Goal: Subscribe to service/newsletter

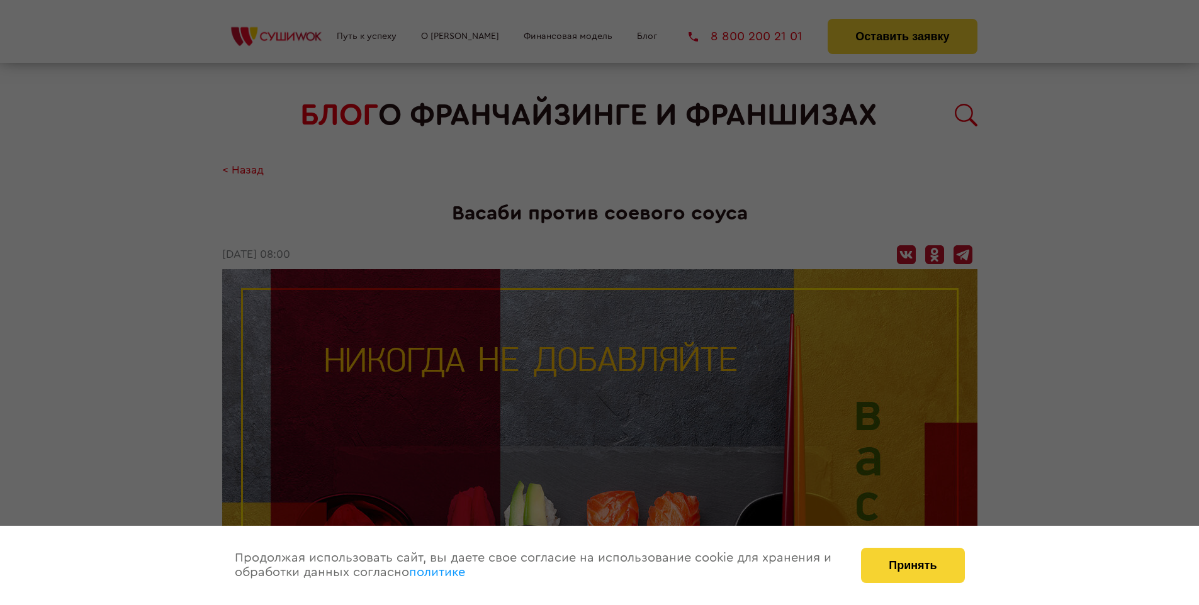
scroll to position [1738, 0]
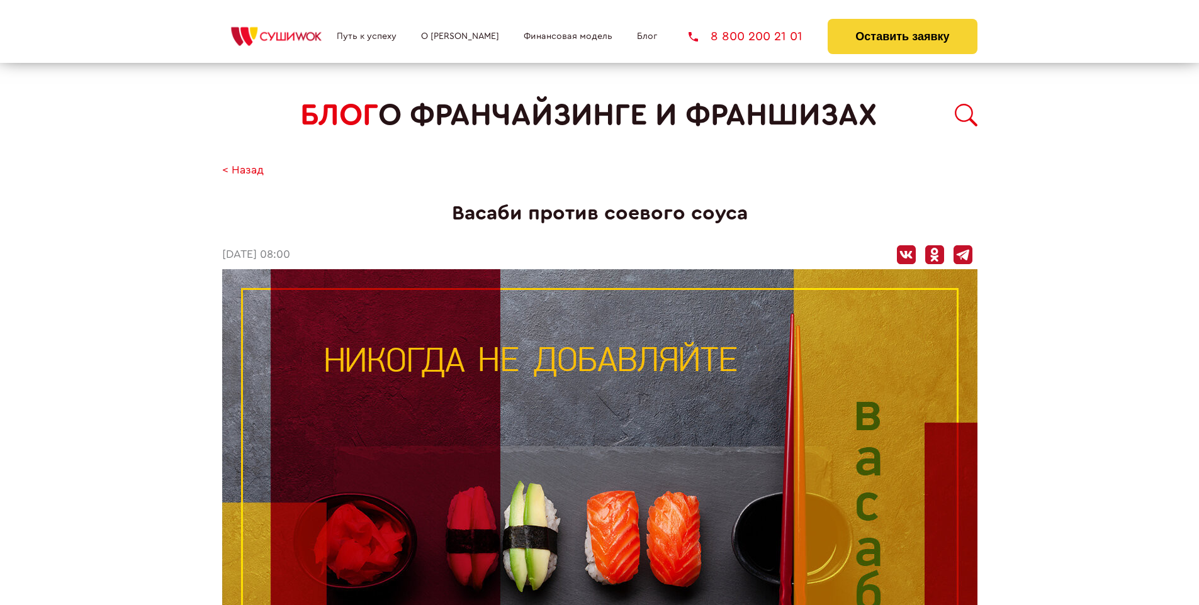
scroll to position [1738, 0]
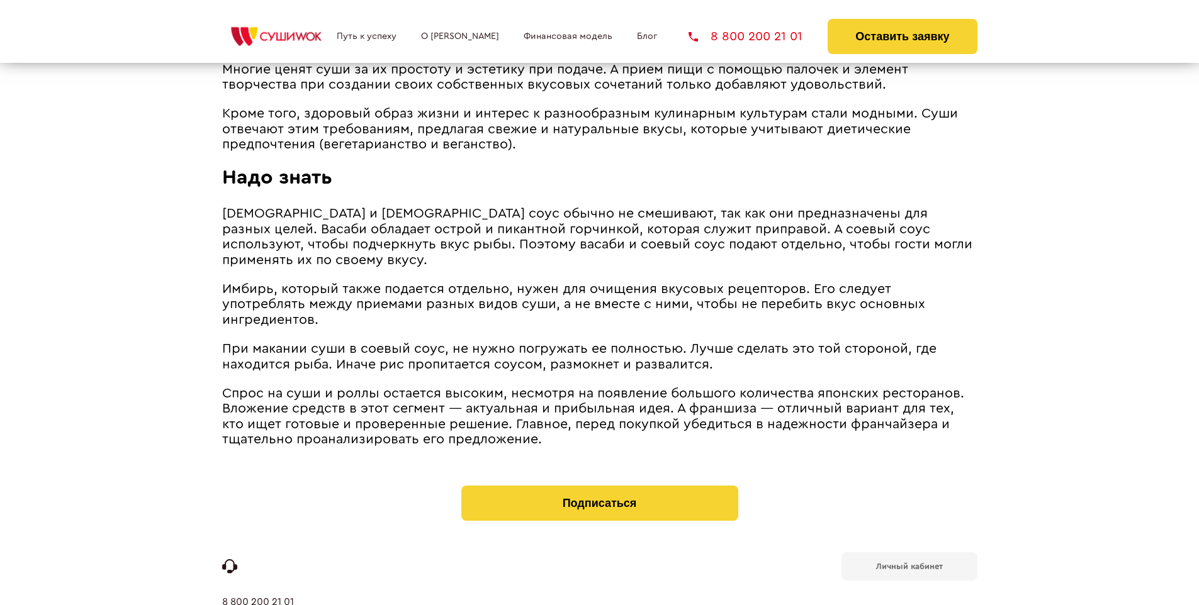
click at [909, 562] on b "Личный кабинет" at bounding box center [909, 566] width 67 height 8
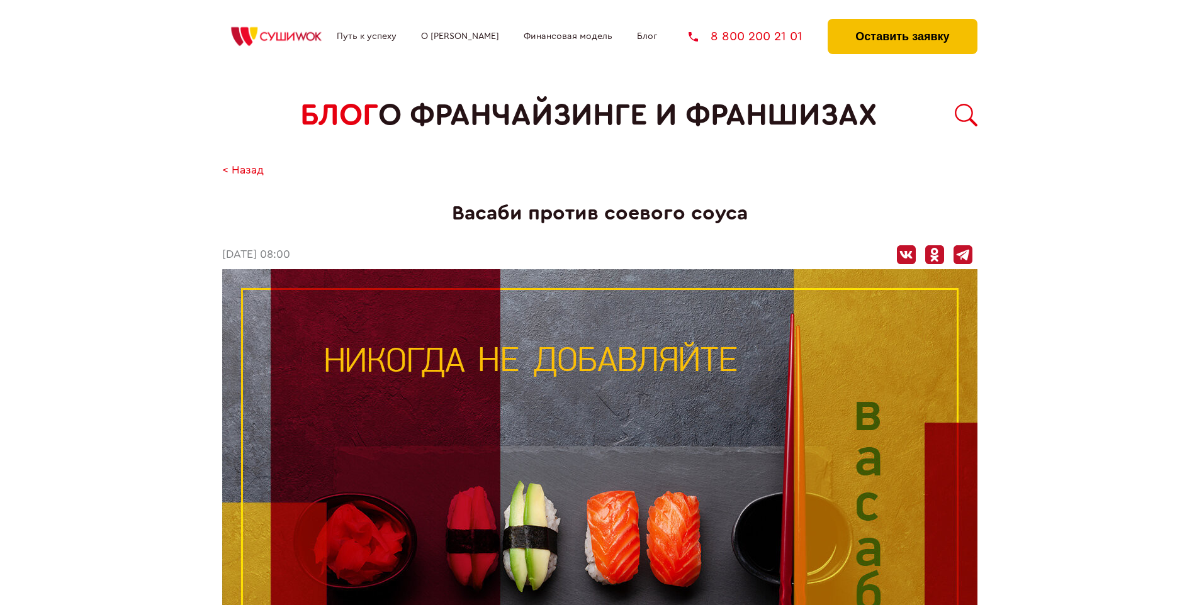
click at [902, 22] on button "Оставить заявку" at bounding box center [901, 36] width 149 height 35
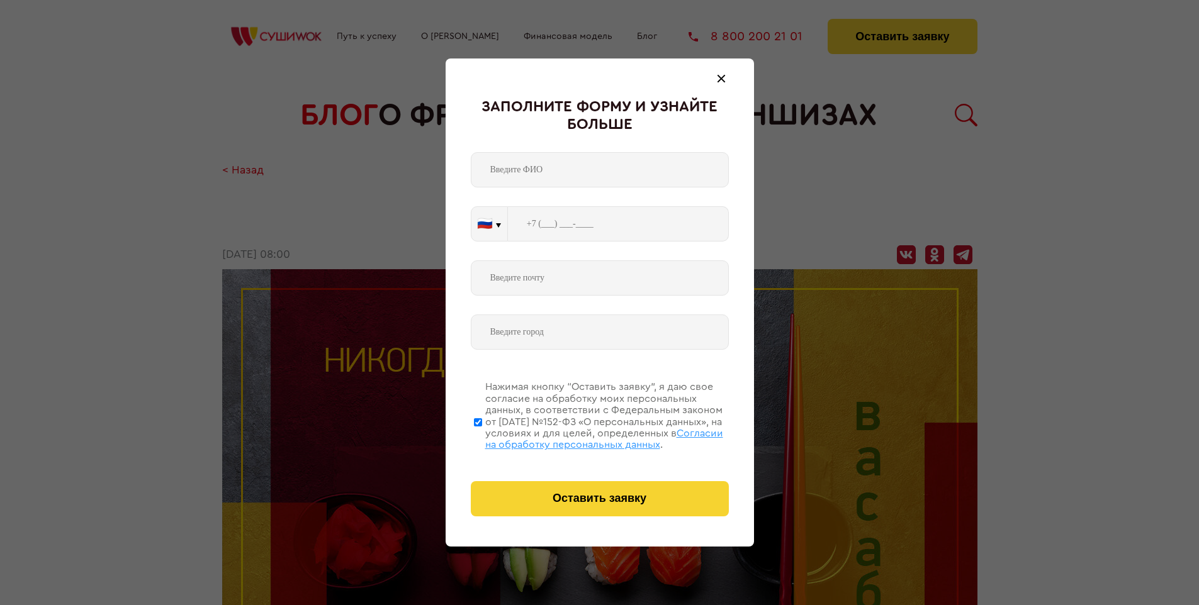
click at [583, 437] on span "Согласии на обработку персональных данных" at bounding box center [604, 438] width 238 height 21
click at [482, 437] on input "Нажимая кнопку “Оставить заявку”, я даю свое согласие на обработку моих персона…" at bounding box center [478, 422] width 8 height 101
checkbox input "false"
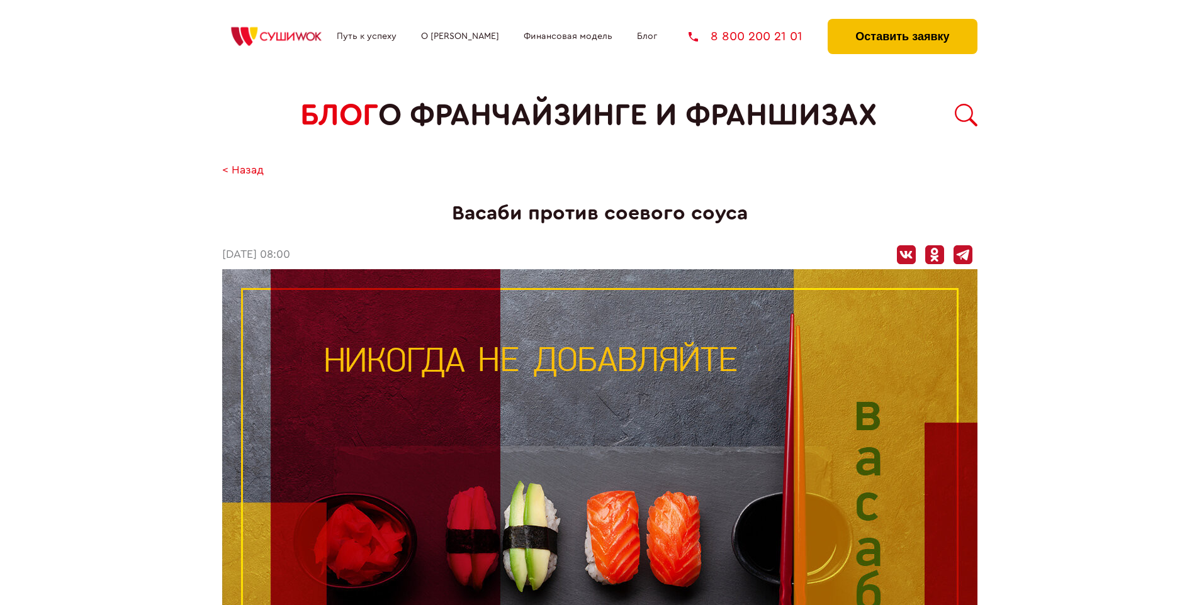
click at [902, 22] on button "Оставить заявку" at bounding box center [901, 36] width 149 height 35
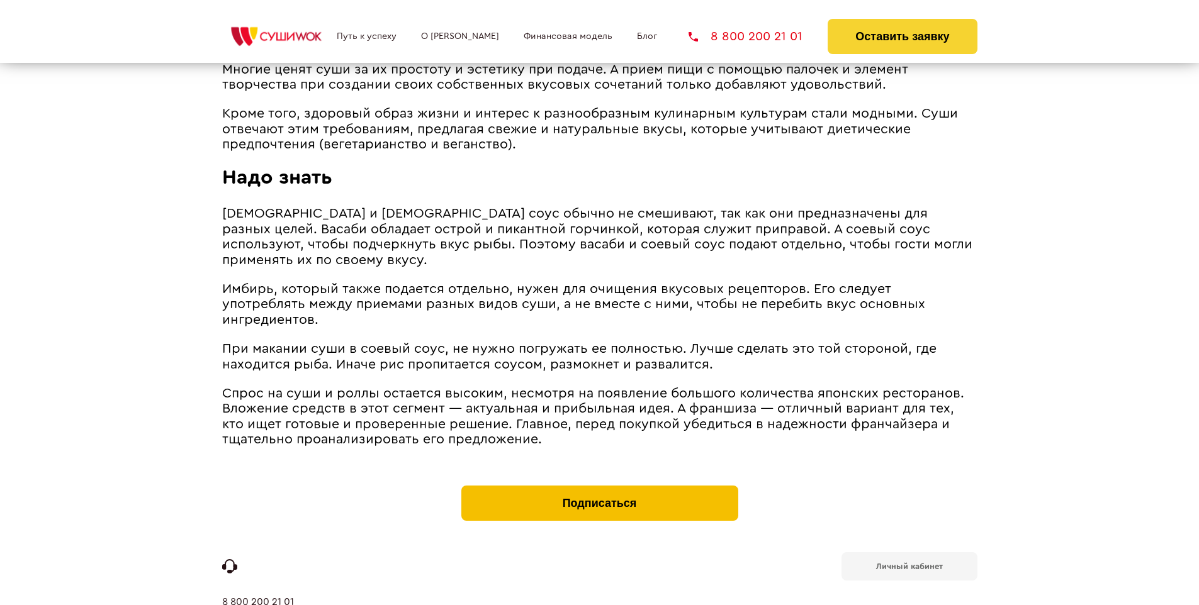
click at [599, 486] on button "Подписаться" at bounding box center [599, 503] width 277 height 35
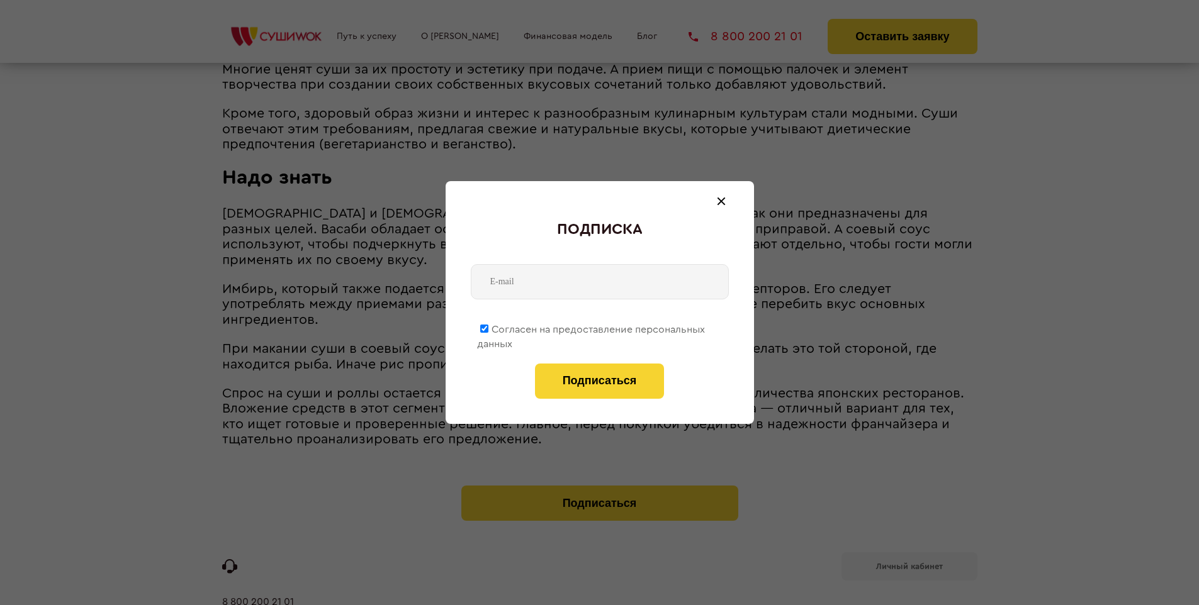
click at [591, 327] on span "Согласен на предоставление персональных данных" at bounding box center [591, 337] width 228 height 25
click at [488, 327] on input "Согласен на предоставление персональных данных" at bounding box center [484, 329] width 8 height 8
checkbox input "false"
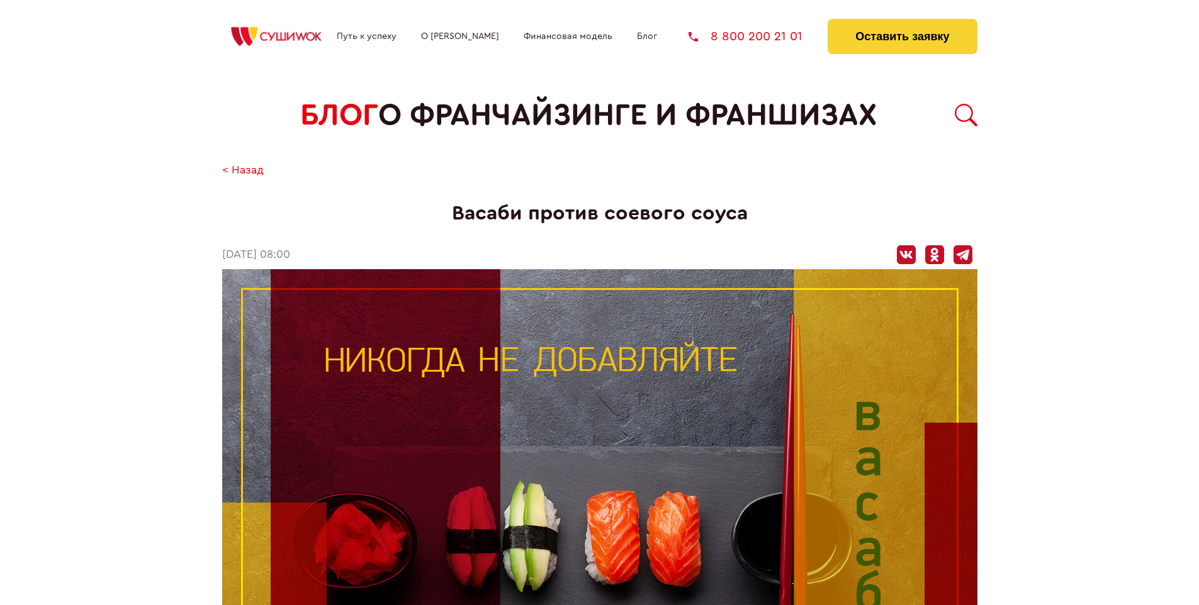
scroll to position [1738, 0]
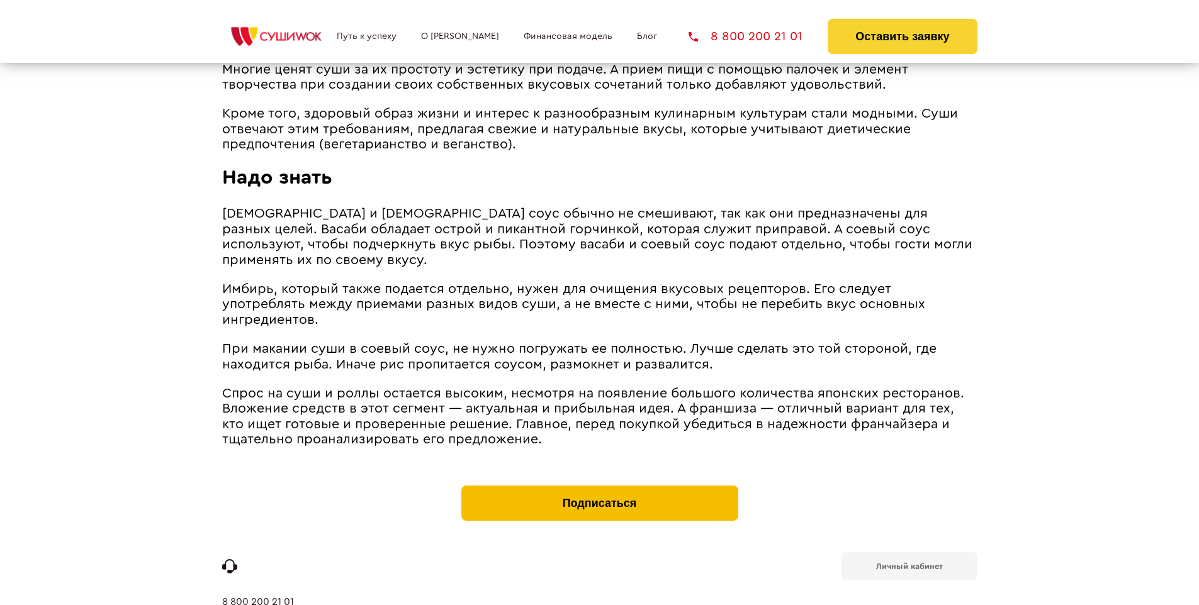
click at [599, 486] on button "Подписаться" at bounding box center [599, 503] width 277 height 35
